Goal: Task Accomplishment & Management: Manage account settings

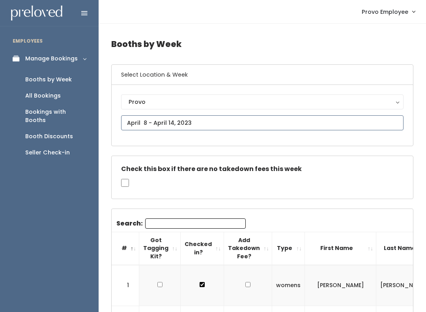
click at [185, 123] on input "text" at bounding box center [262, 122] width 283 height 15
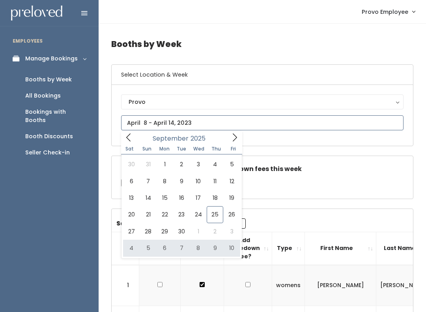
type input "[DATE] to [DATE]"
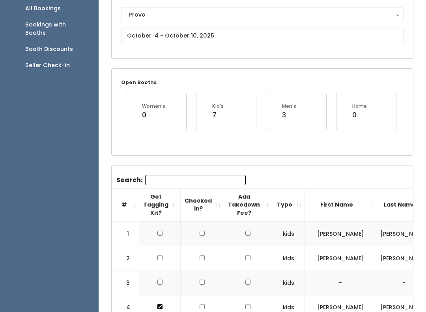
scroll to position [89, 0]
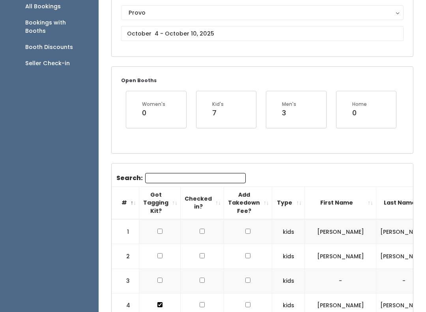
click at [174, 180] on input "Search:" at bounding box center [195, 178] width 101 height 10
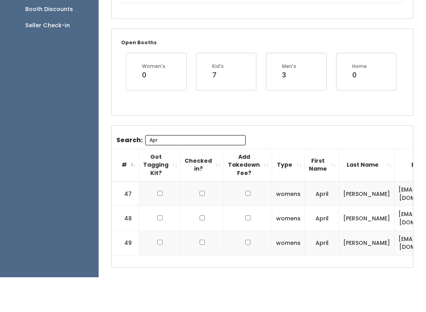
scroll to position [127, 0]
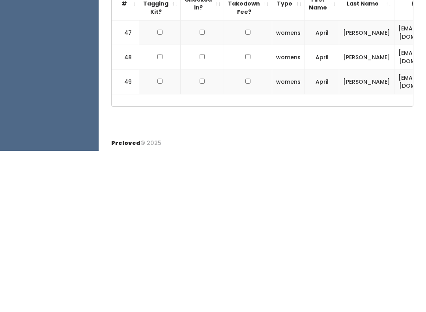
type input "Apr"
click at [160, 191] on input "checkbox" at bounding box center [160, 193] width 5 height 5
checkbox input "true"
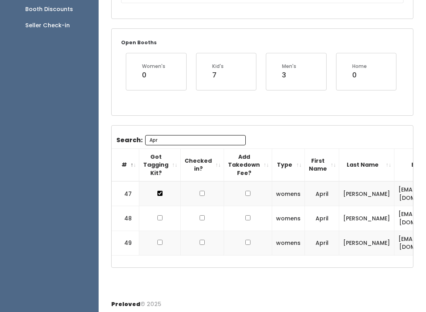
click at [165, 213] on td at bounding box center [159, 218] width 41 height 24
click at [152, 220] on td at bounding box center [159, 218] width 41 height 24
click at [158, 242] on input "checkbox" at bounding box center [160, 242] width 5 height 5
checkbox input "true"
click at [159, 216] on input "checkbox" at bounding box center [160, 217] width 5 height 5
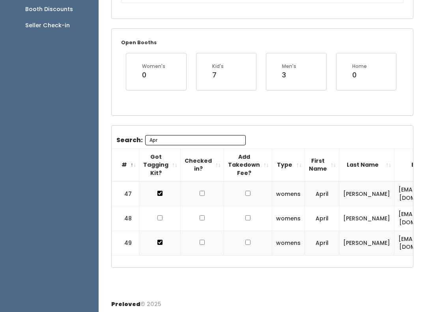
checkbox input "true"
